Goal: Task Accomplishment & Management: Complete application form

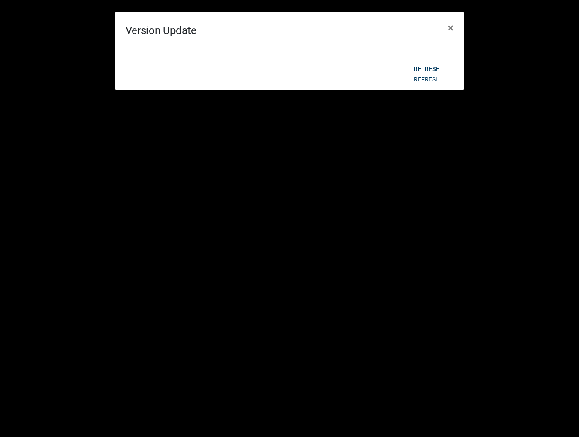
click at [448, 28] on span "×" at bounding box center [451, 28] width 6 height 12
click at [426, 79] on div "Refresh" at bounding box center [346, 69] width 215 height 23
click at [449, 27] on span "×" at bounding box center [451, 28] width 6 height 12
click at [434, 71] on button "Refresh" at bounding box center [427, 69] width 40 height 16
click at [449, 26] on span "×" at bounding box center [451, 28] width 6 height 12
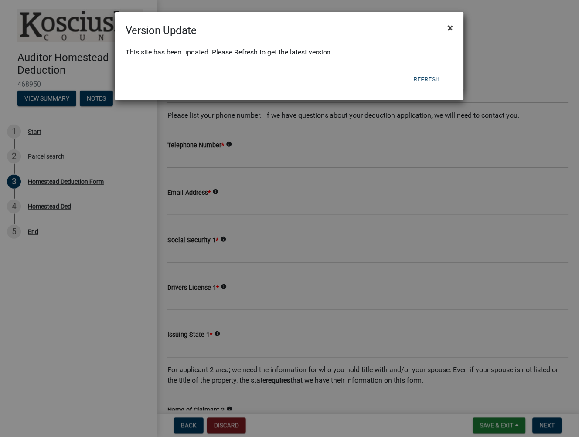
click at [448, 31] on span "×" at bounding box center [451, 28] width 6 height 12
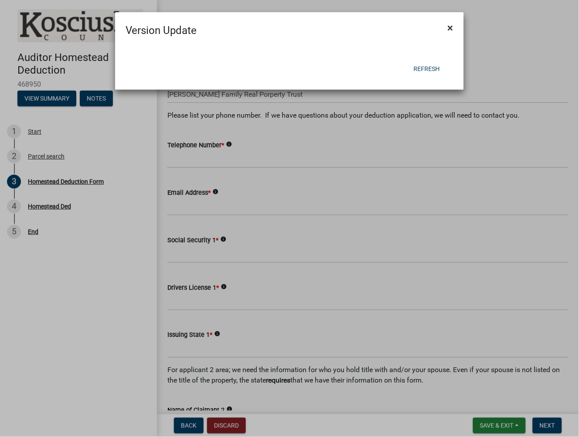
click at [448, 29] on span "×" at bounding box center [451, 28] width 6 height 12
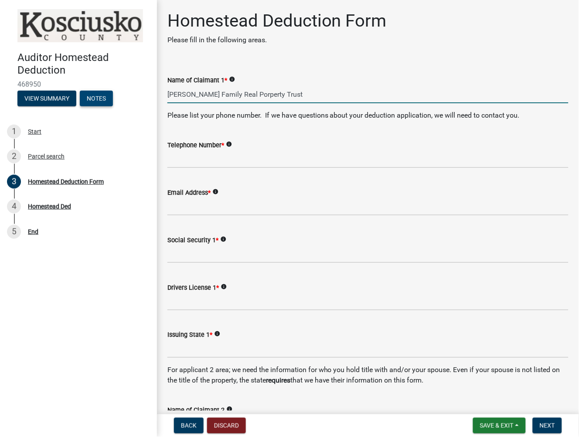
drag, startPoint x: 312, startPoint y: 96, endPoint x: 88, endPoint y: 96, distance: 224.5
click at [88, 96] on div "Auditor Homestead Deduction 468950 View Summary Notes 1 Start 2 Parcel search 3…" at bounding box center [289, 218] width 579 height 437
type input "[PERSON_NAME]"
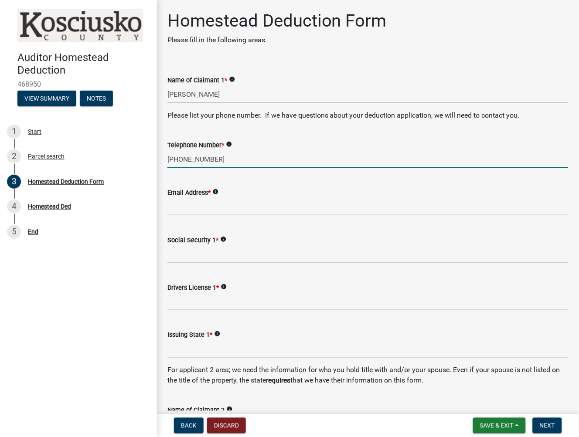
type input "989-464-9552"
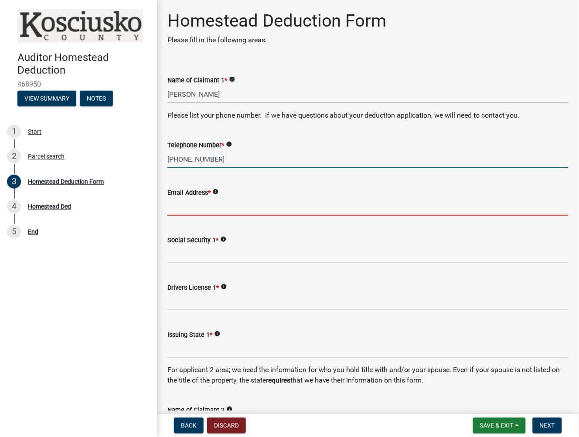
click at [197, 199] on input "Email Address *" at bounding box center [367, 207] width 401 height 18
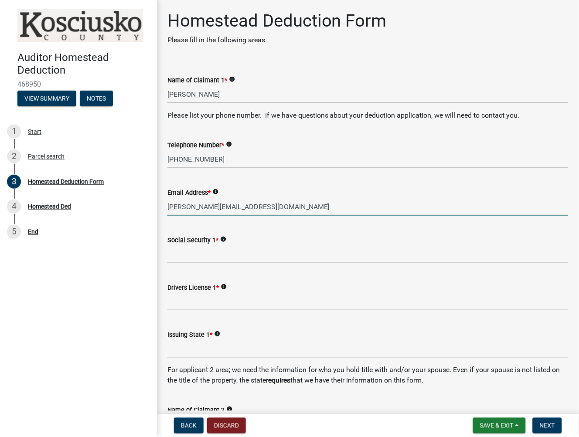
type input "d.m.trim@gmail.com"
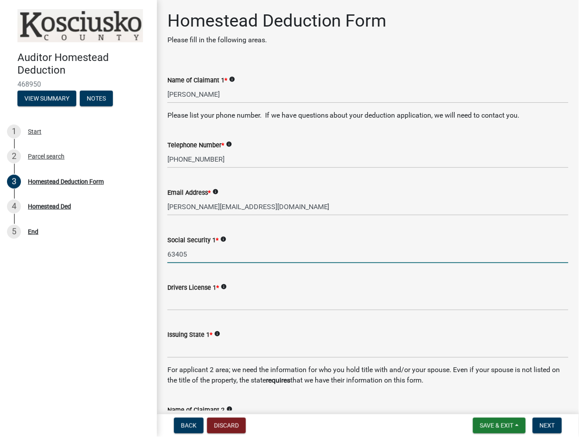
type input "63405"
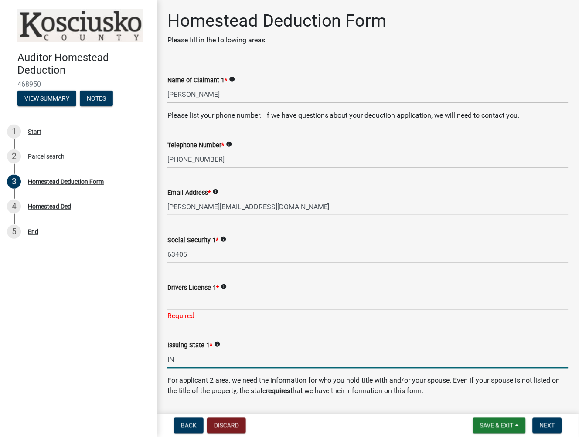
type input "IN"
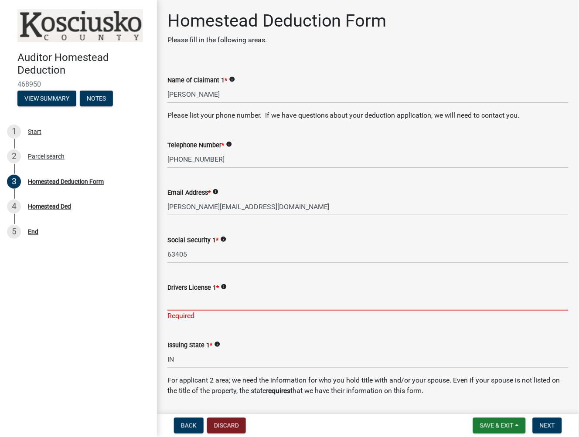
click at [187, 301] on input "Drivers License 1 *" at bounding box center [367, 302] width 401 height 18
type input "6"
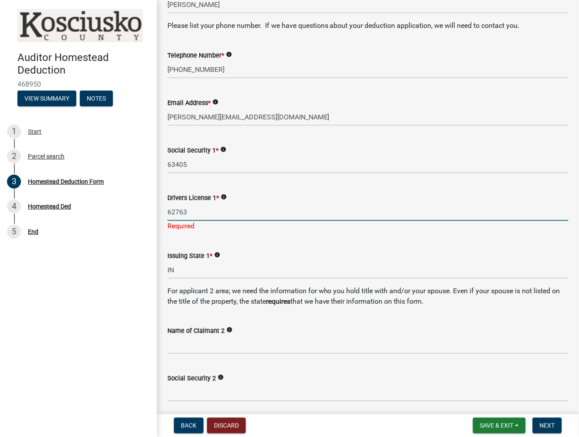
scroll to position [194, 0]
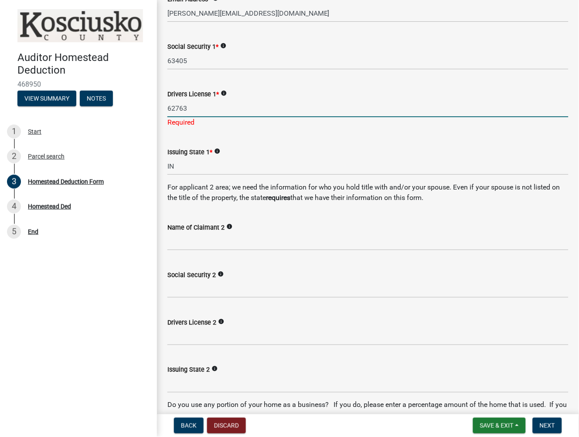
type input "62763"
click at [201, 236] on input "Name of Claimant 2" at bounding box center [367, 242] width 401 height 18
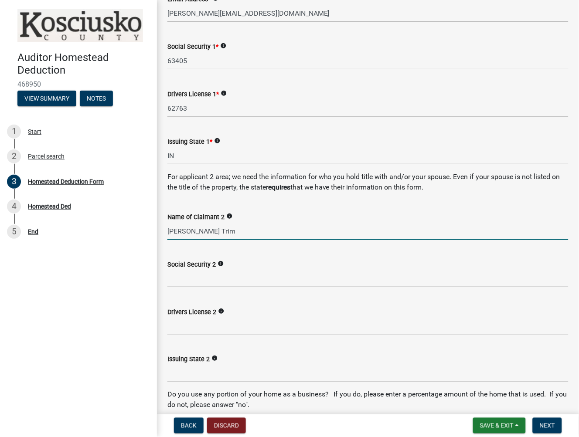
type input "Dawn Trim"
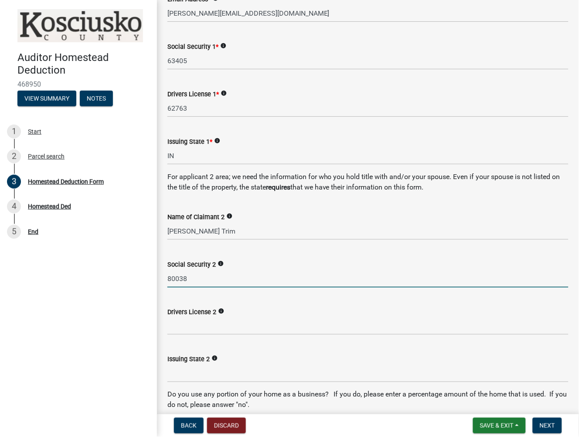
type input "80038"
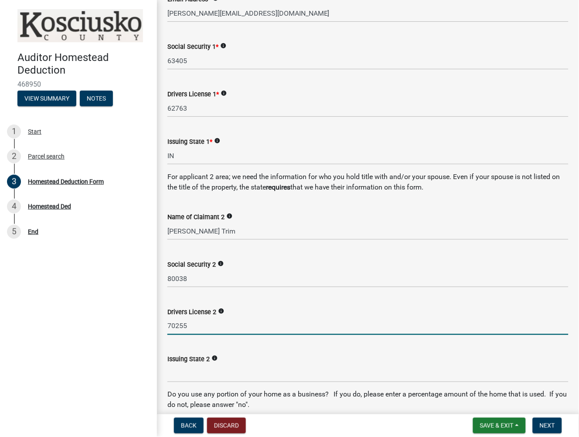
type input "70255"
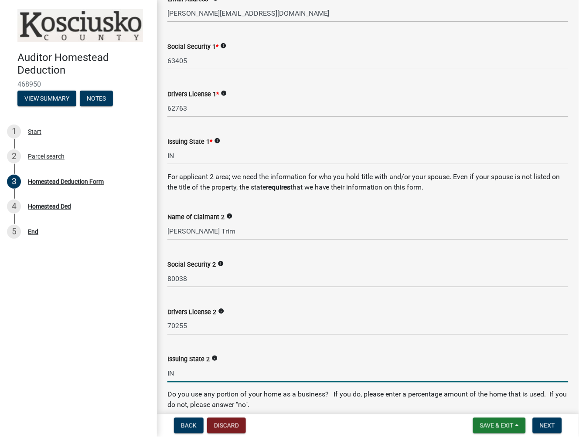
type input "IN"
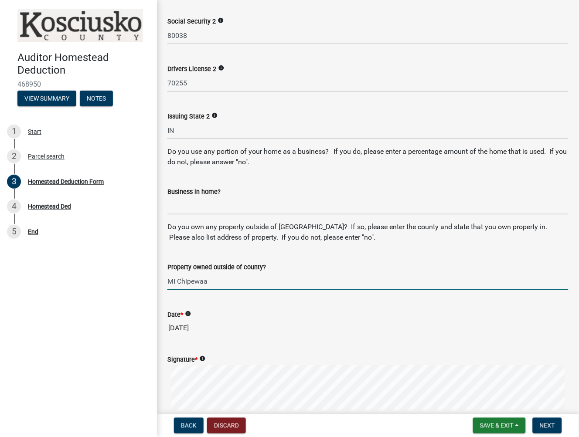
type input "MI Chipewaa"
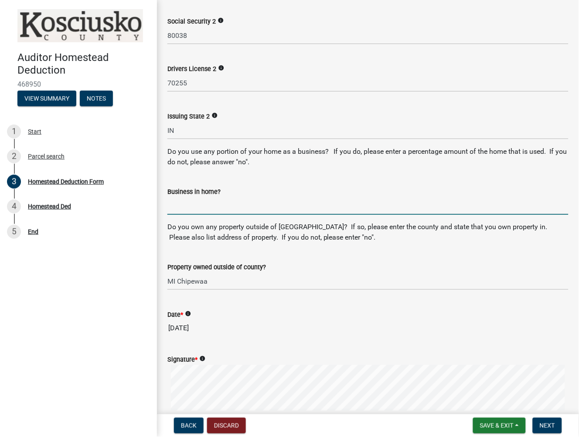
click at [212, 212] on input "Business in home?" at bounding box center [367, 206] width 401 height 18
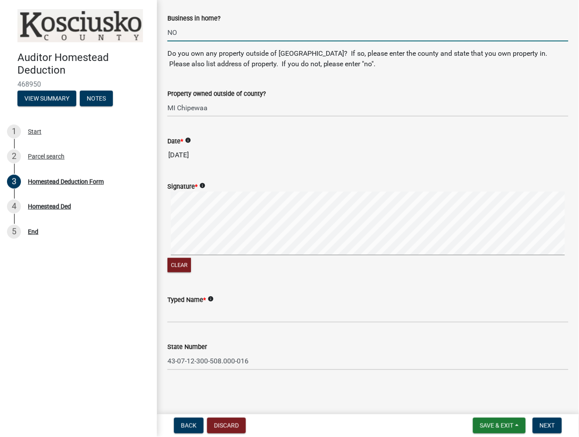
click at [302, 276] on wm-data-entity-input "Signature * info Clear" at bounding box center [367, 227] width 401 height 112
type input "NO"
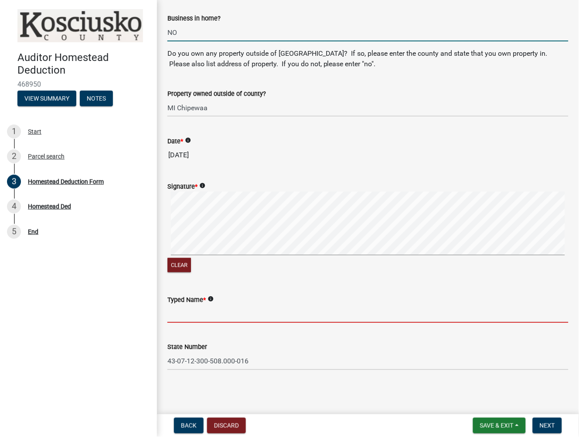
drag, startPoint x: 192, startPoint y: 321, endPoint x: 517, endPoint y: 265, distance: 329.6
click at [192, 321] on input "Typed Name *" at bounding box center [367, 314] width 401 height 18
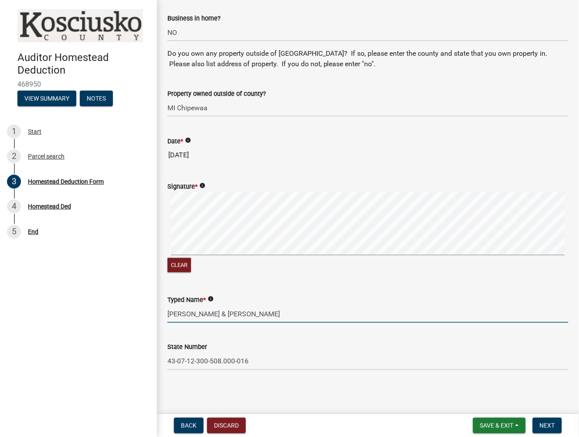
type input "Kevin & Dawn Trim"
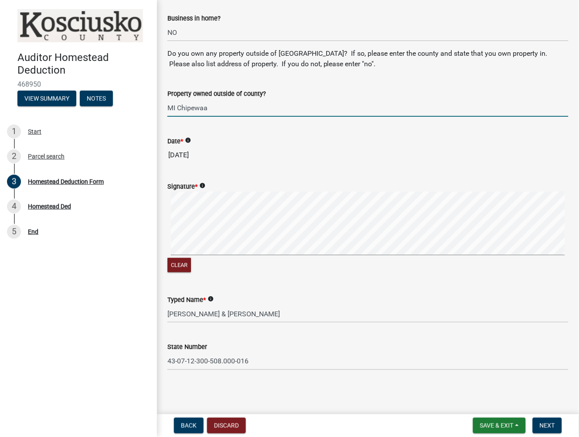
click at [192, 108] on input "MI Chipewaa" at bounding box center [367, 108] width 401 height 18
type input "MI Chippewaa"
click at [542, 422] on span "Next" at bounding box center [547, 425] width 15 height 7
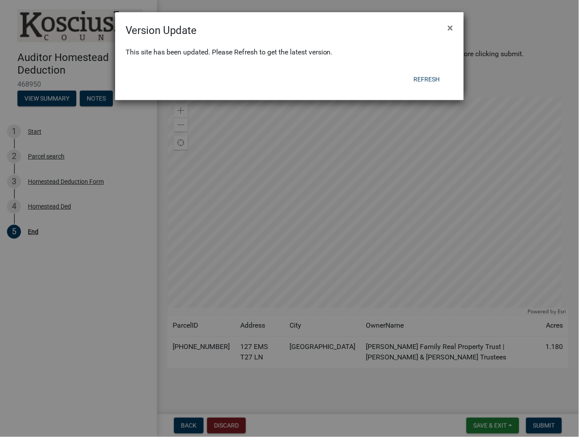
click at [452, 38] on div "This site has been updated. Please Refresh to get the latest version." at bounding box center [289, 53] width 349 height 30
click at [544, 421] on ngb-modal-window "Version Update × This site has been updated. Please Refresh to get the latest v…" at bounding box center [289, 218] width 579 height 437
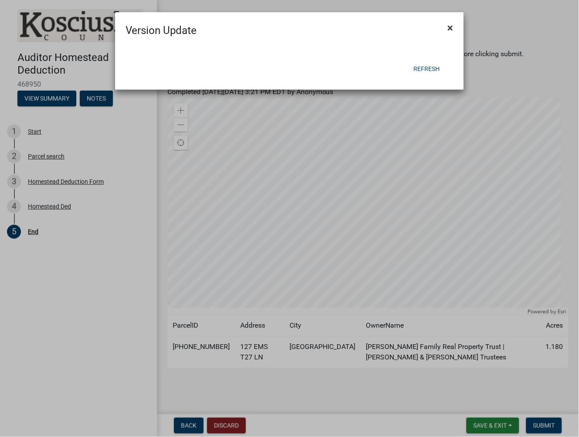
click at [450, 29] on span "×" at bounding box center [451, 28] width 6 height 12
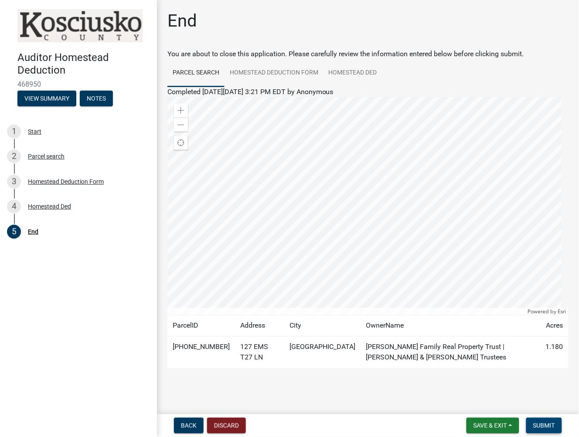
click at [538, 422] on span "Submit" at bounding box center [544, 425] width 22 height 7
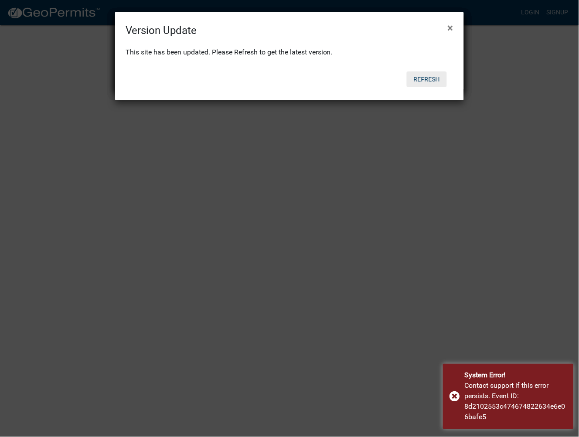
click at [422, 80] on button "Refresh" at bounding box center [427, 80] width 40 height 16
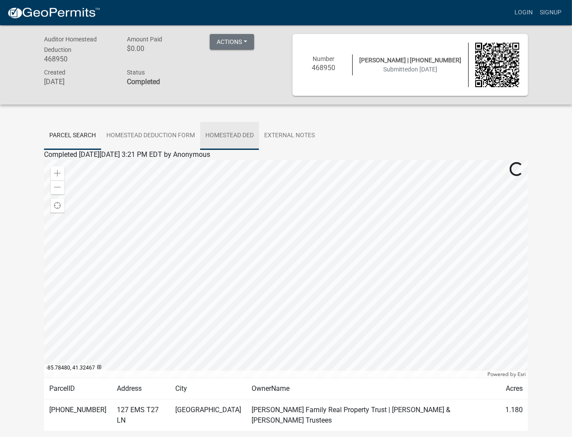
click at [245, 129] on link "Homestead Ded" at bounding box center [229, 136] width 59 height 28
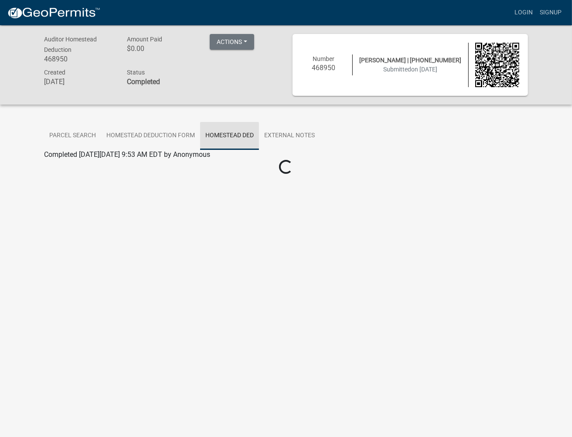
click at [231, 133] on link "Homestead Ded" at bounding box center [229, 136] width 59 height 28
click at [45, 156] on span "Completed [DATE][DATE] 9:53 AM EDT by Anonymous" at bounding box center [127, 154] width 166 height 8
click at [57, 161] on link "Homestead Ded" at bounding box center [68, 165] width 49 height 8
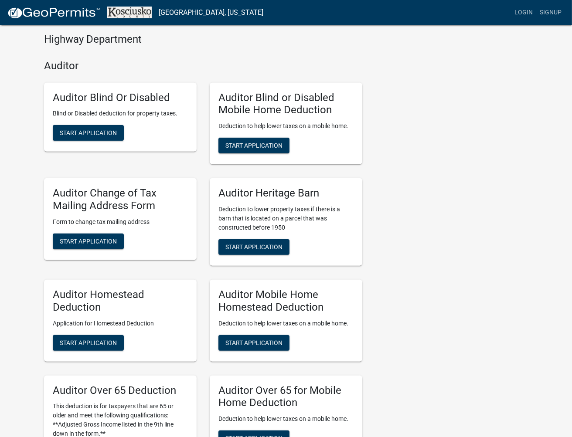
scroll to position [339, 0]
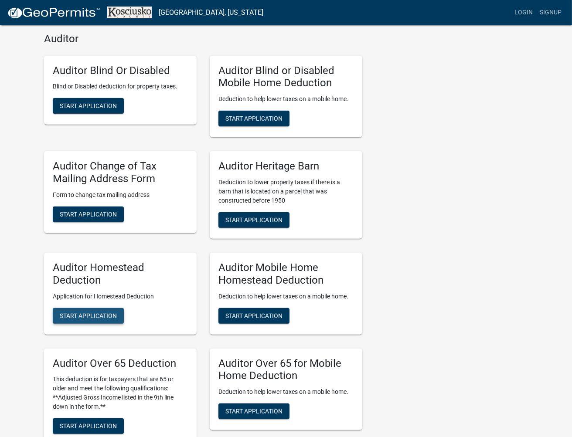
click at [81, 313] on span "Start Application" at bounding box center [88, 315] width 57 height 7
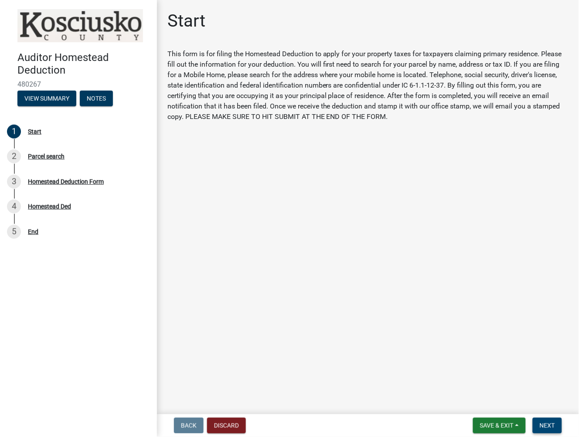
click at [553, 419] on button "Next" at bounding box center [547, 426] width 29 height 16
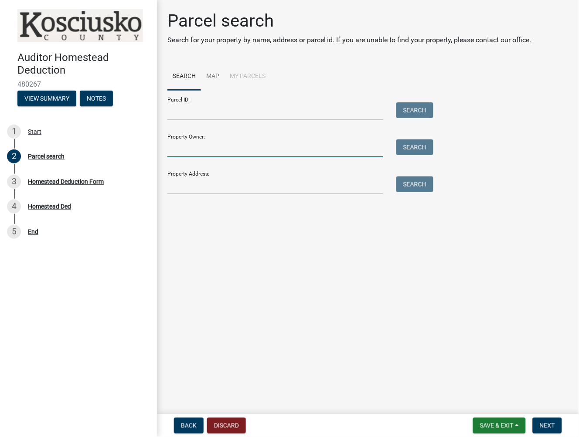
click at [197, 144] on input "Property Owner:" at bounding box center [275, 149] width 216 height 18
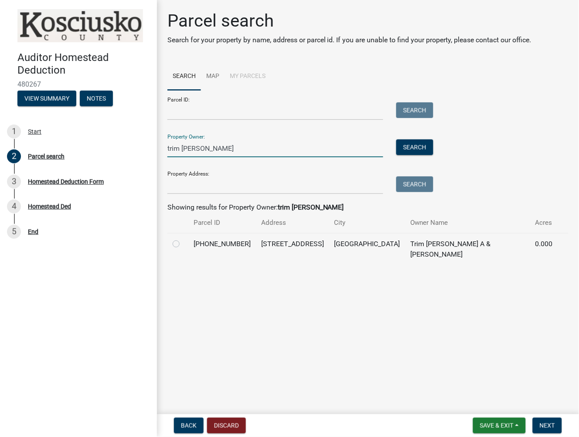
type input "trim [PERSON_NAME]"
click at [183, 239] on label at bounding box center [183, 239] width 0 height 0
click at [183, 243] on input "radio" at bounding box center [186, 242] width 6 height 6
radio input "true"
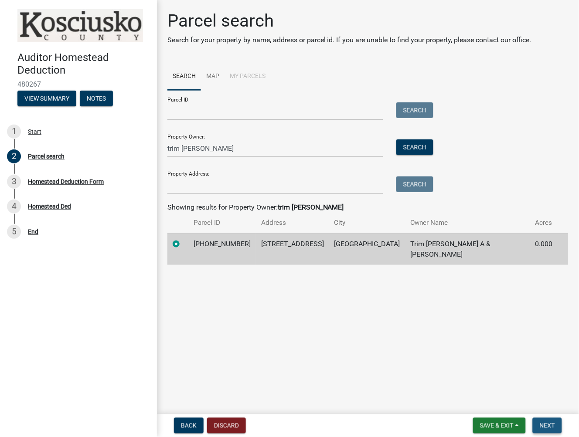
click at [547, 425] on span "Next" at bounding box center [547, 425] width 15 height 7
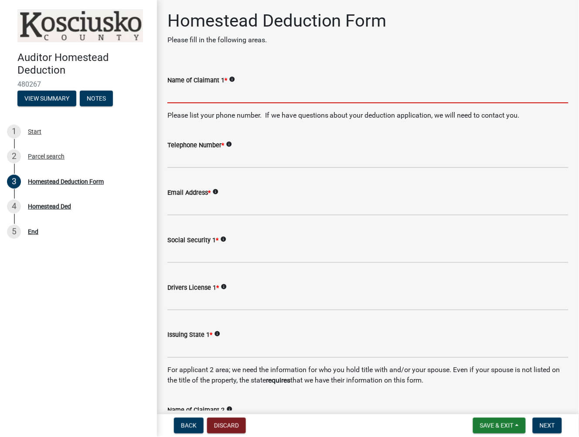
click at [234, 90] on input "Name of Claimant 1 *" at bounding box center [367, 94] width 401 height 18
type input "[PERSON_NAME]"
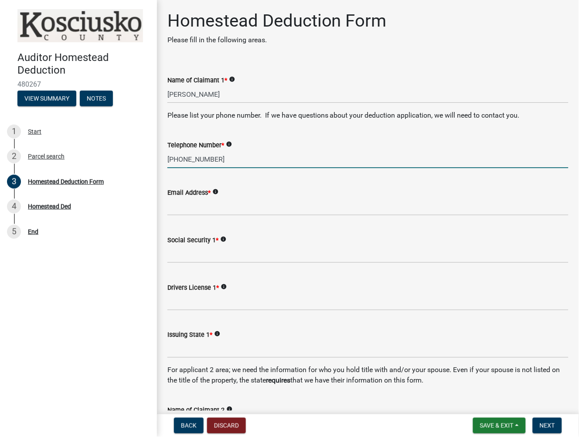
type input "[PHONE_NUMBER]"
click at [267, 195] on div "Email Address * info" at bounding box center [367, 192] width 401 height 10
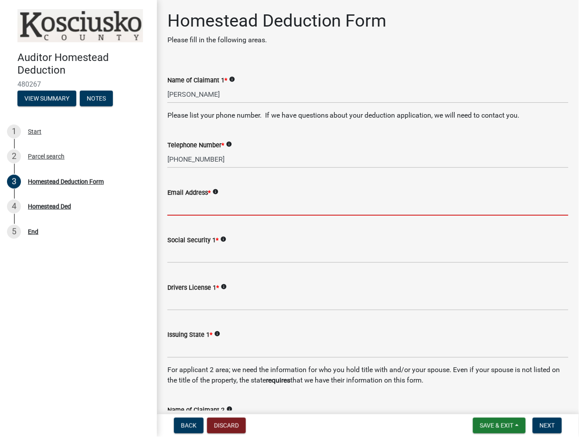
click at [213, 212] on input "Email Address *" at bounding box center [367, 207] width 401 height 18
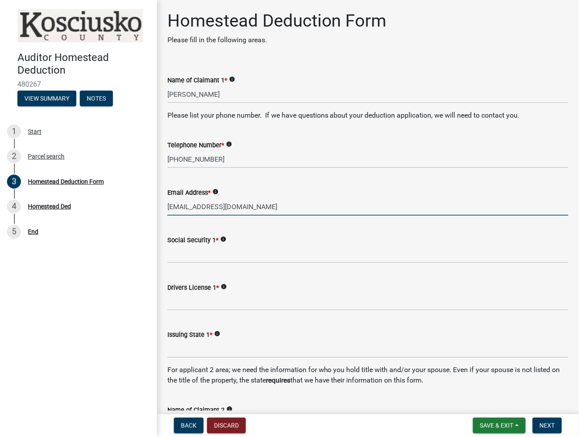
type input "[EMAIL_ADDRESS][DOMAIN_NAME]"
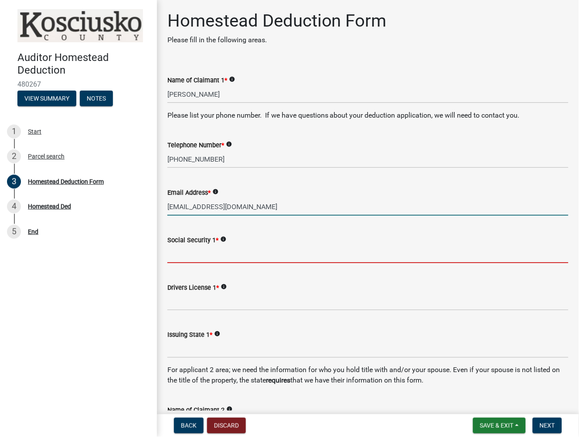
click at [192, 257] on input "Social Security 1 *" at bounding box center [367, 254] width 401 height 18
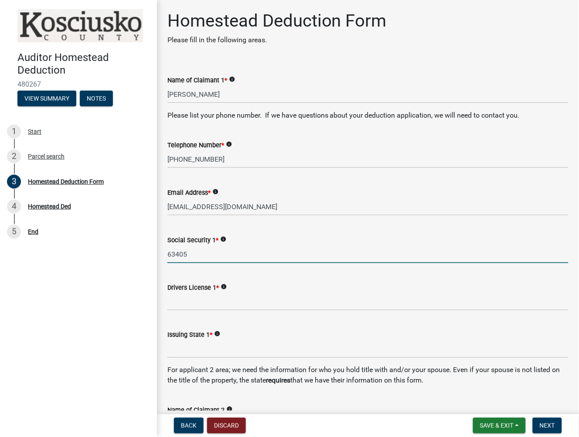
type input "63405"
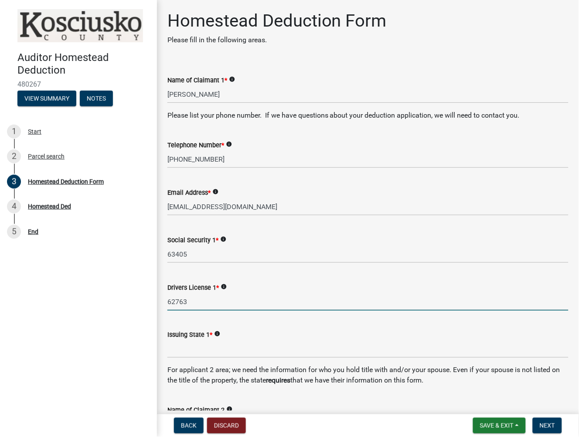
type input "62763"
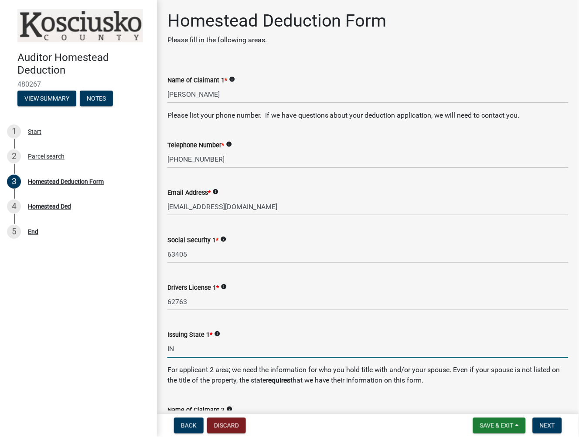
type input "IN"
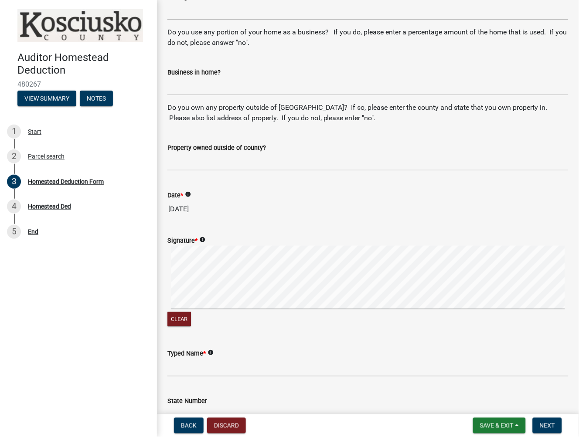
scroll to position [558, 0]
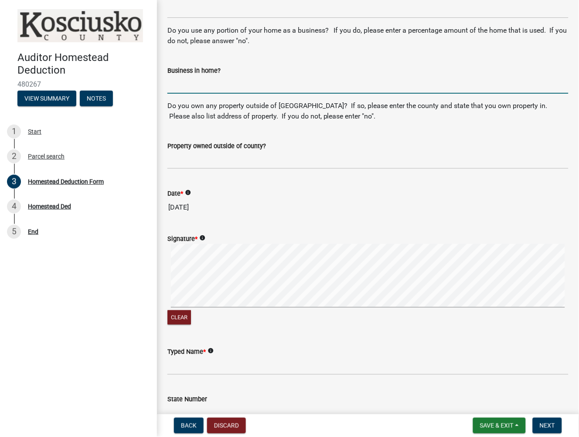
drag, startPoint x: 187, startPoint y: 85, endPoint x: 201, endPoint y: 78, distance: 14.8
click at [187, 85] on input "Business in home?" at bounding box center [367, 85] width 401 height 18
type input "NO"
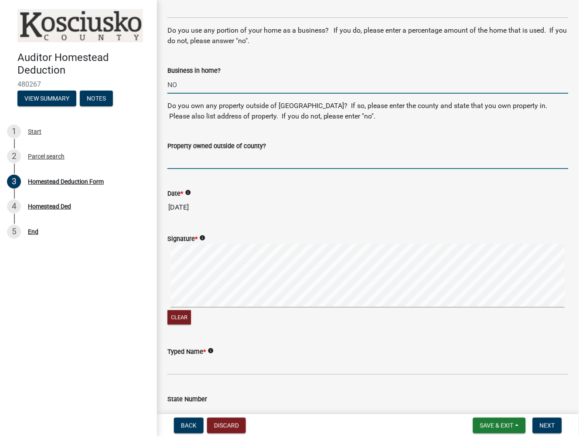
click at [190, 162] on input "Property owned outside of county?" at bounding box center [367, 160] width 401 height 18
type input "MI Chippewaa"
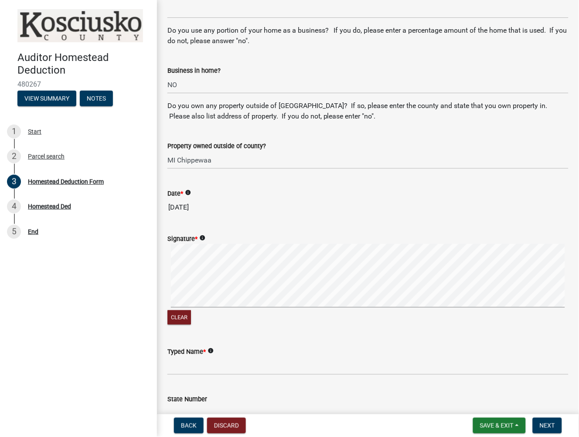
click at [178, 279] on form "Signature * info Clear" at bounding box center [367, 275] width 401 height 104
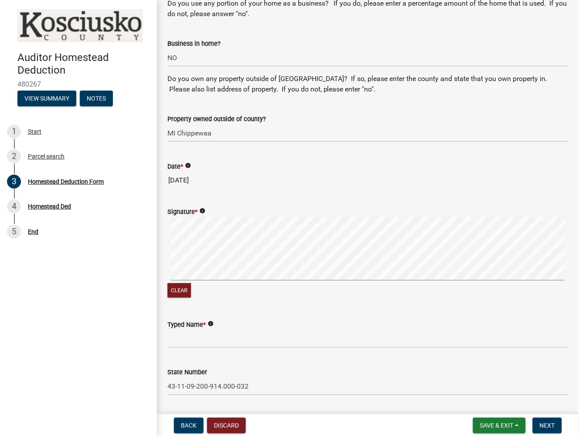
scroll to position [610, 0]
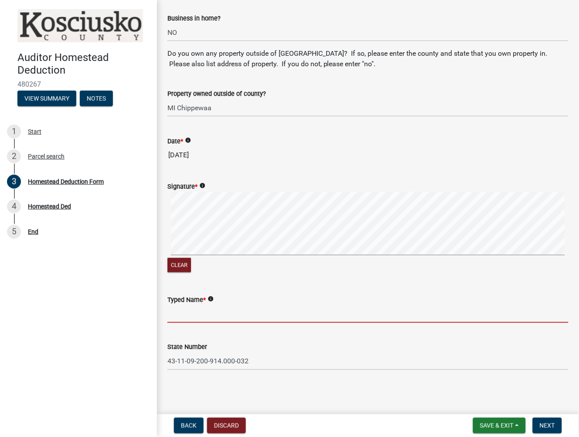
drag, startPoint x: 194, startPoint y: 312, endPoint x: 354, endPoint y: 265, distance: 166.8
click at [194, 312] on input "Typed Name *" at bounding box center [367, 314] width 401 height 18
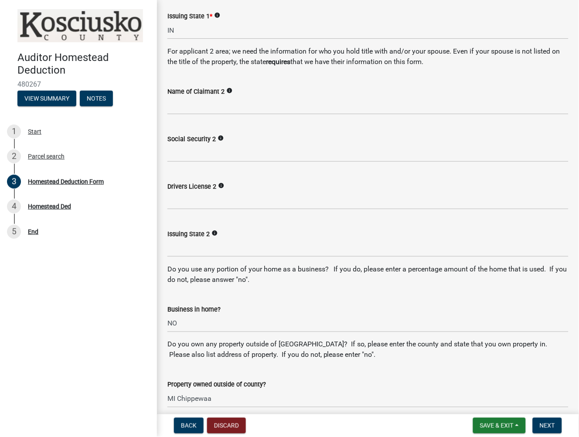
scroll to position [174, 0]
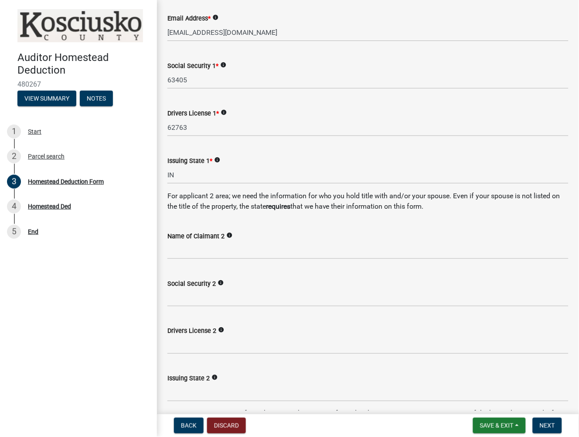
type input "[PERSON_NAME]"
drag, startPoint x: 190, startPoint y: 255, endPoint x: 241, endPoint y: 255, distance: 50.6
click at [195, 255] on input "Name of Claimant 2" at bounding box center [367, 251] width 401 height 18
type input "[PERSON_NAME] Trim"
type input "80038"
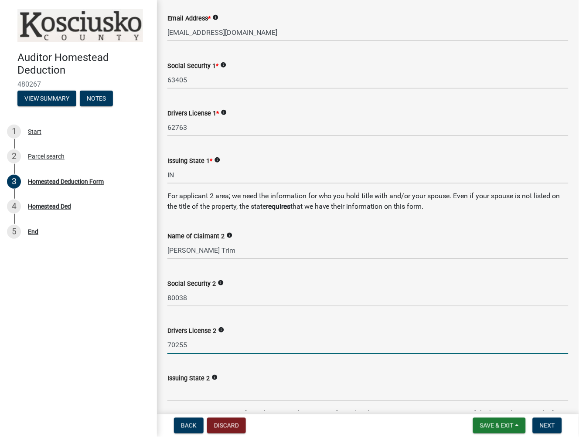
type input "70255"
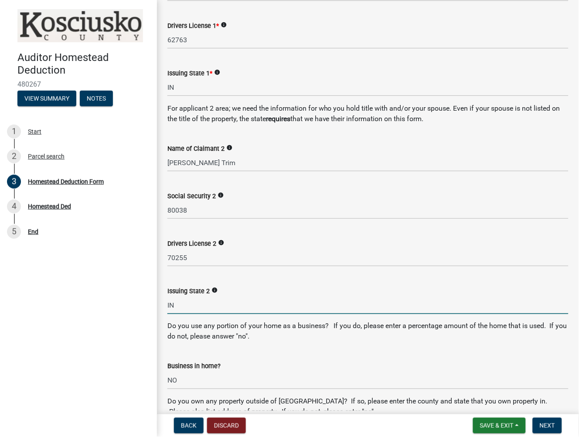
scroll to position [368, 0]
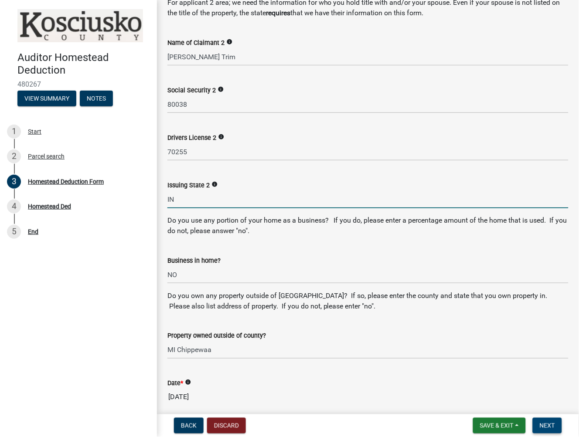
type input "IN"
click at [555, 429] on span "Next" at bounding box center [547, 425] width 15 height 7
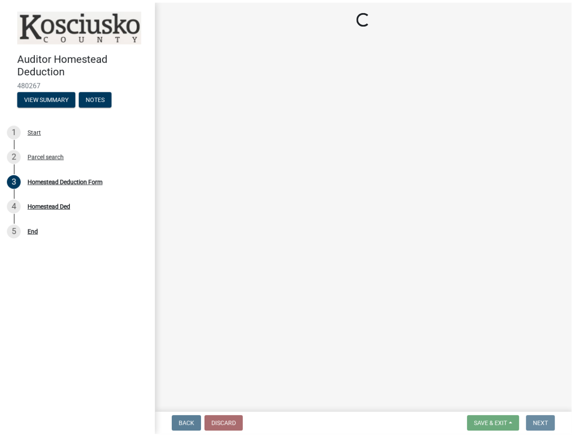
scroll to position [0, 0]
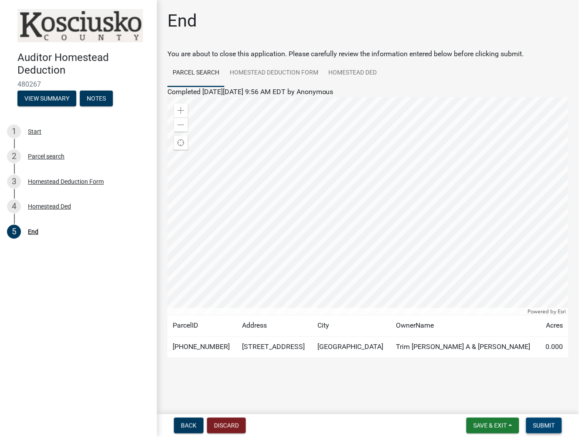
click at [538, 424] on span "Submit" at bounding box center [544, 425] width 22 height 7
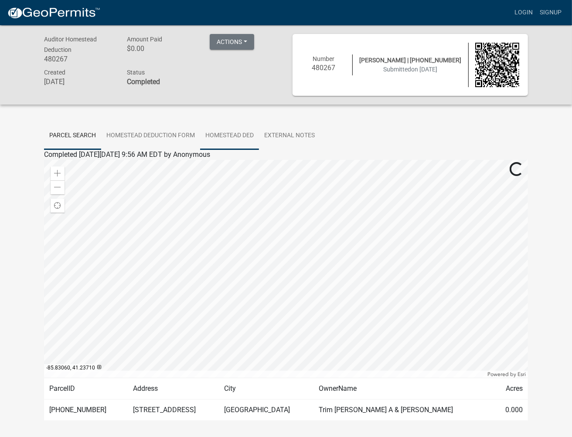
click at [237, 133] on link "Homestead Ded" at bounding box center [229, 136] width 59 height 28
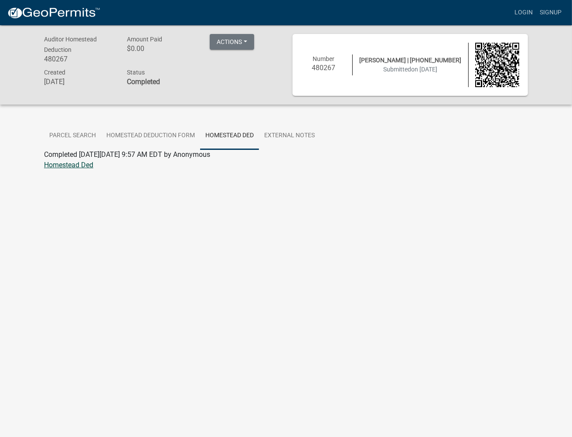
click at [65, 167] on link "Homestead Ded" at bounding box center [68, 165] width 49 height 8
